Goal: Information Seeking & Learning: Check status

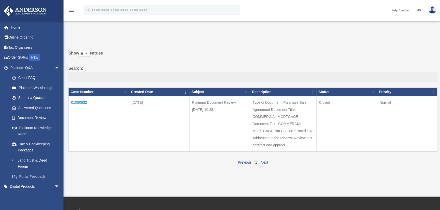
click at [281, 63] on div "Show ** ** ** *** entries Search: Case Number Created Date Subject Description …" at bounding box center [252, 108] width 369 height 116
click at [81, 101] on td "01080832" at bounding box center [99, 123] width 60 height 55
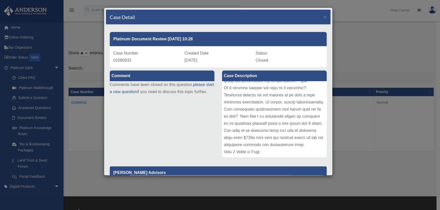
scroll to position [240, 0]
click at [130, 91] on link "please start a new question" at bounding box center [162, 88] width 104 height 11
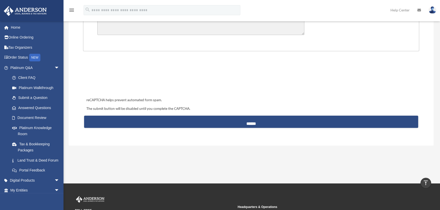
scroll to position [115, 0]
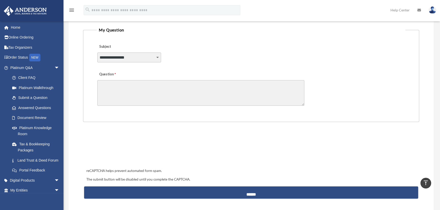
click at [158, 62] on select "**********" at bounding box center [129, 58] width 64 height 10
click at [214, 66] on div "**********" at bounding box center [251, 54] width 308 height 28
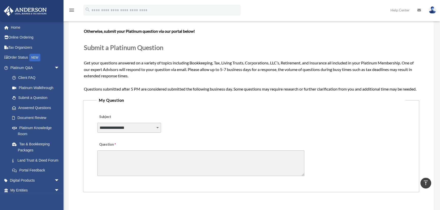
scroll to position [0, 0]
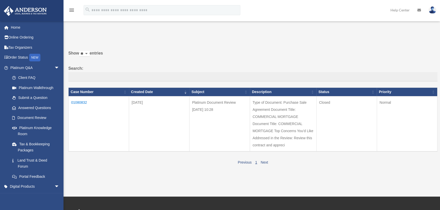
click at [78, 102] on td "01080832" at bounding box center [99, 123] width 60 height 55
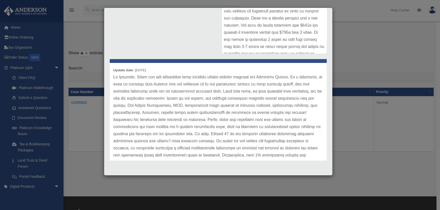
scroll to position [23, 0]
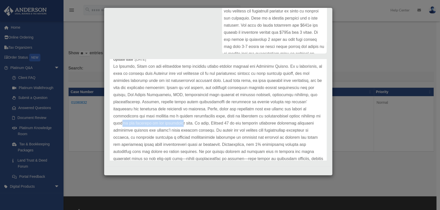
drag, startPoint x: 119, startPoint y: 123, endPoint x: 184, endPoint y: 120, distance: 64.6
click at [184, 120] on p at bounding box center [218, 155] width 210 height 185
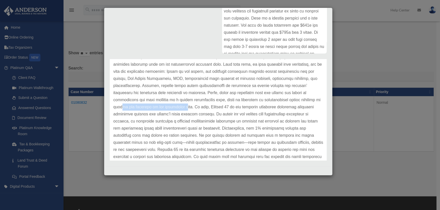
scroll to position [46, 0]
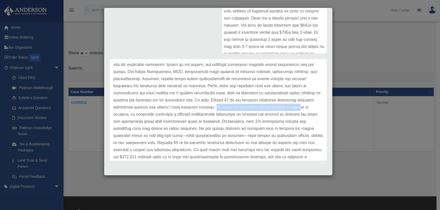
drag, startPoint x: 206, startPoint y: 106, endPoint x: 298, endPoint y: 109, distance: 92.7
click at [298, 109] on p at bounding box center [218, 132] width 210 height 185
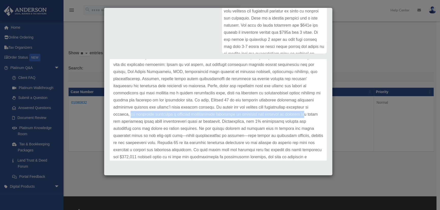
drag, startPoint x: 130, startPoint y: 115, endPoint x: 315, endPoint y: 117, distance: 184.4
click at [315, 117] on p at bounding box center [218, 132] width 210 height 185
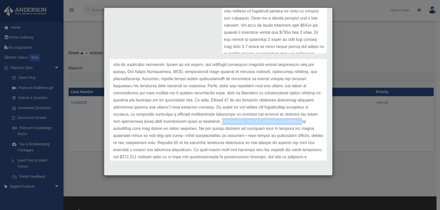
drag, startPoint x: 233, startPoint y: 121, endPoint x: 308, endPoint y: 123, distance: 74.7
click at [308, 123] on p at bounding box center [218, 132] width 210 height 185
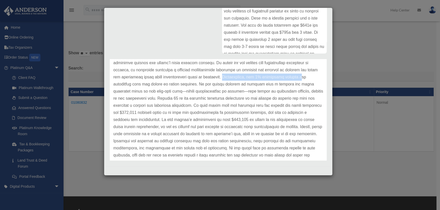
scroll to position [92, 0]
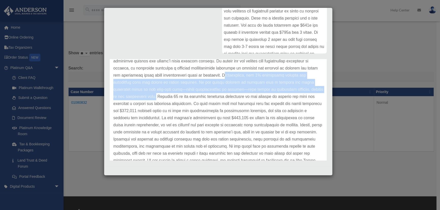
drag, startPoint x: 167, startPoint y: 97, endPoint x: 235, endPoint y: 73, distance: 72.3
click at [235, 73] on p at bounding box center [218, 86] width 210 height 185
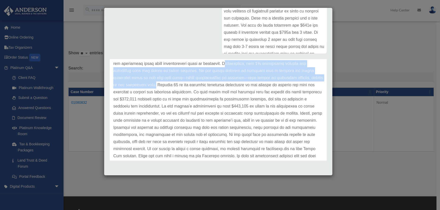
scroll to position [81, 0]
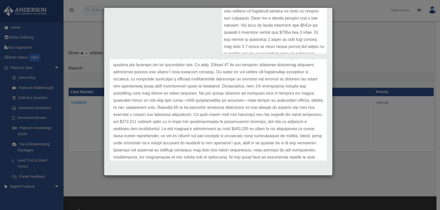
click at [261, 139] on p at bounding box center [218, 97] width 210 height 185
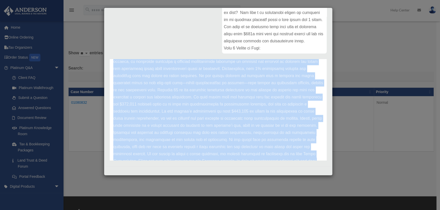
scroll to position [127, 0]
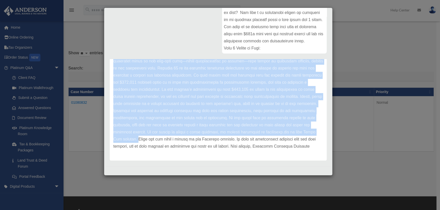
drag, startPoint x: 247, startPoint y: 103, endPoint x: 156, endPoint y: 132, distance: 95.1
click at [156, 132] on p at bounding box center [218, 57] width 210 height 185
copy p "With that said, we have reviewed your submission, and we have the following fee…"
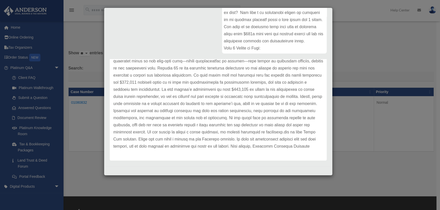
drag, startPoint x: 245, startPoint y: 157, endPoint x: 256, endPoint y: 155, distance: 11.3
click at [246, 157] on div "Update date : 08-19-2025" at bounding box center [218, 58] width 217 height 206
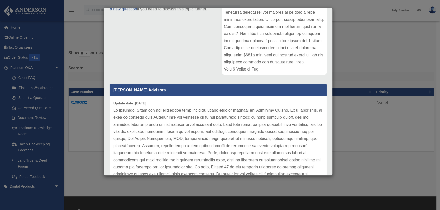
scroll to position [0, 0]
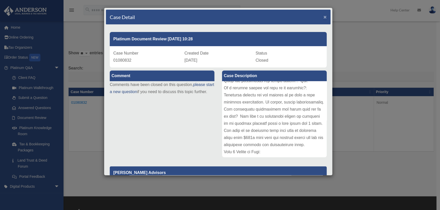
click at [323, 15] on span "×" at bounding box center [324, 17] width 3 height 6
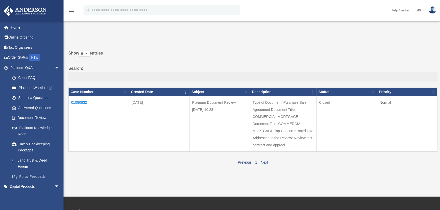
click at [366, 54] on label "Show ** ** ** *** entries" at bounding box center [252, 56] width 369 height 12
click at [90, 54] on select "** ** ** ***" at bounding box center [84, 54] width 10 height 6
